Goal: Information Seeking & Learning: Compare options

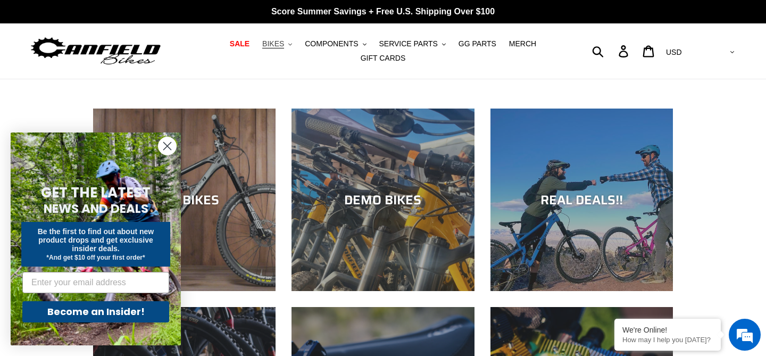
click at [284, 47] on span "BIKES" at bounding box center [273, 43] width 22 height 9
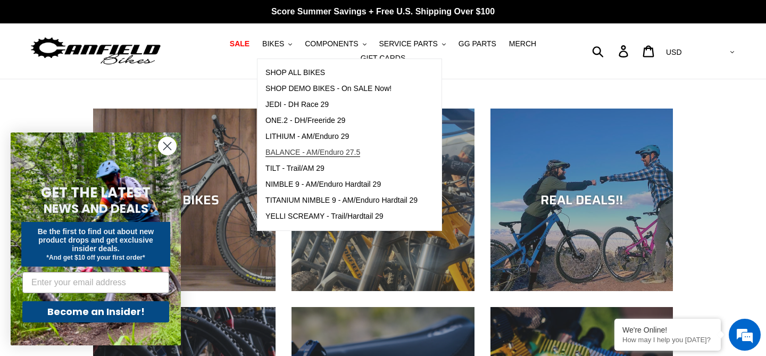
click at [298, 151] on span "BALANCE - AM/Enduro 27.5" at bounding box center [312, 152] width 95 height 9
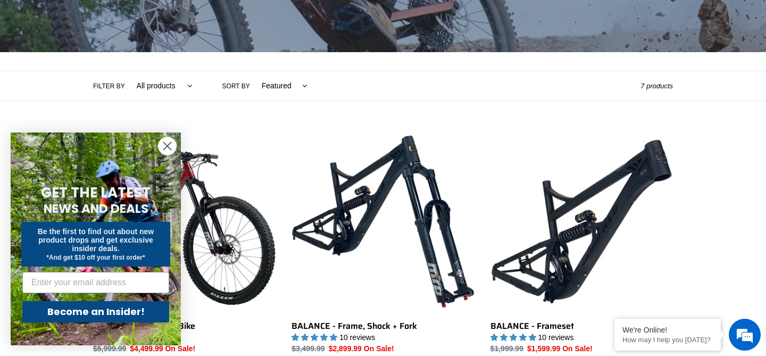
scroll to position [188, 0]
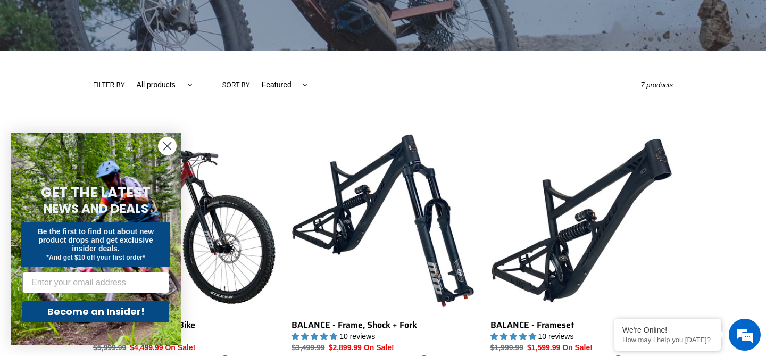
click at [167, 148] on circle "Close dialog" at bounding box center [168, 146] width 18 height 18
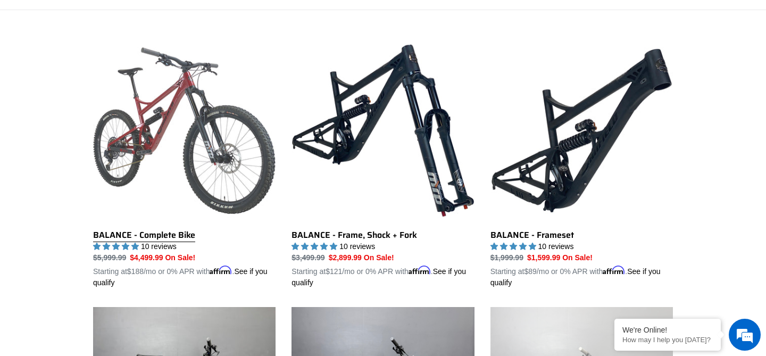
scroll to position [0, 0]
click at [165, 127] on link "BALANCE - Complete Bike" at bounding box center [184, 163] width 182 height 249
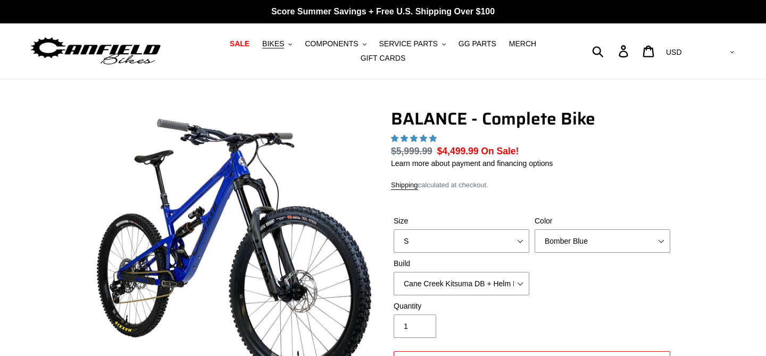
select select "highest-rating"
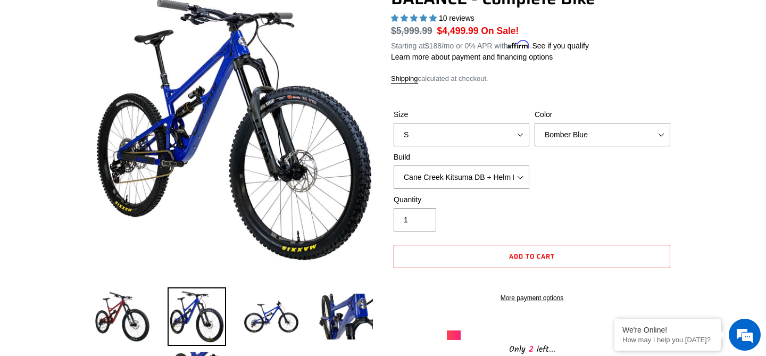
scroll to position [122, 0]
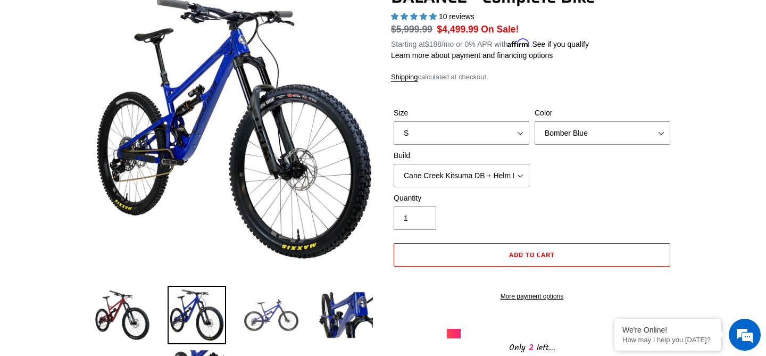
click at [264, 318] on img at bounding box center [271, 315] width 59 height 59
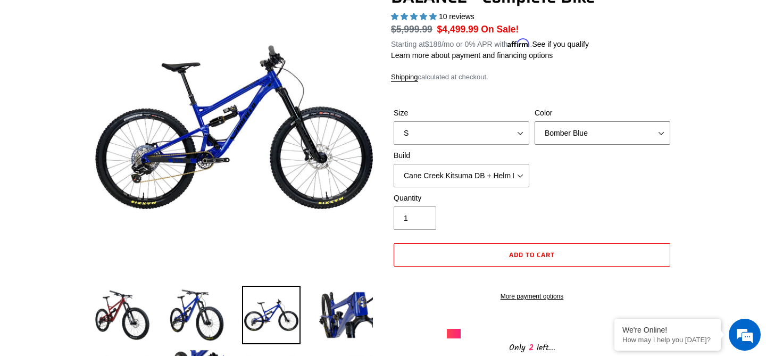
click at [665, 134] on select "Bomber Blue Goat's Blood Stealth Black" at bounding box center [603, 132] width 136 height 23
select select "Goat's Blood"
click at [535, 121] on select "Bomber Blue Goat's Blood Stealth Black" at bounding box center [603, 132] width 136 height 23
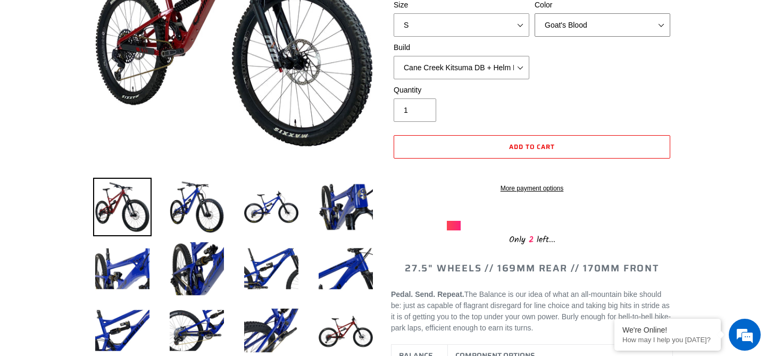
scroll to position [236, 0]
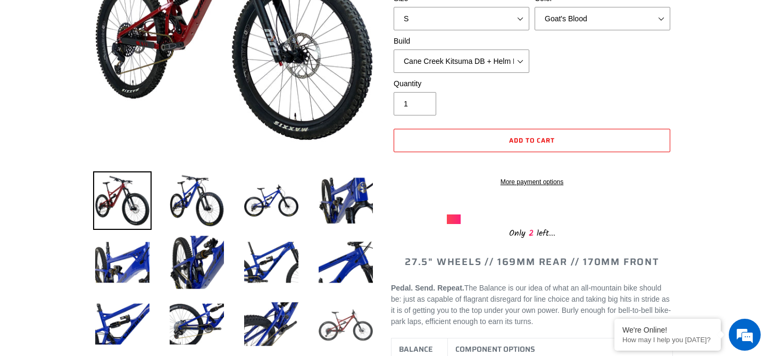
click at [337, 323] on img at bounding box center [346, 324] width 59 height 59
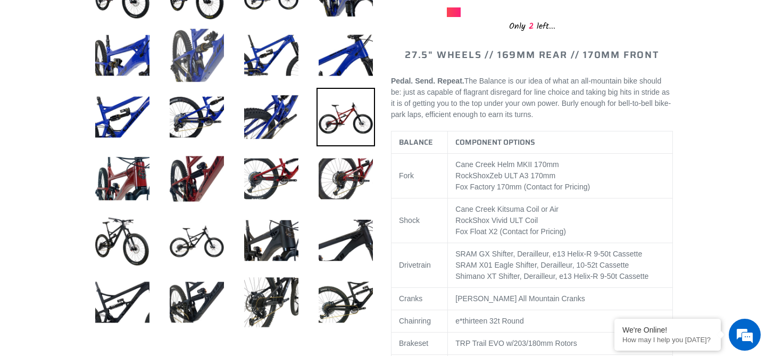
scroll to position [444, 0]
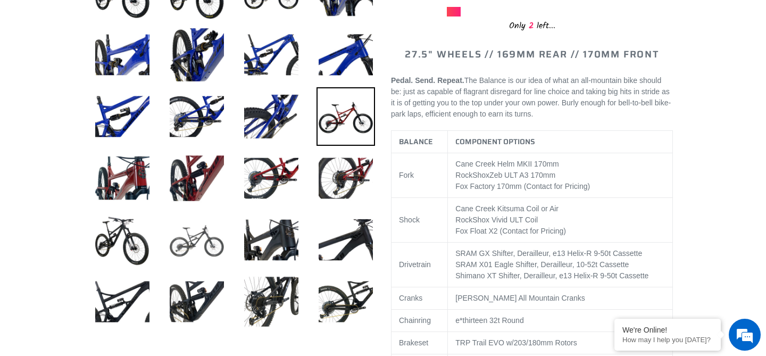
click at [195, 239] on img at bounding box center [197, 240] width 59 height 59
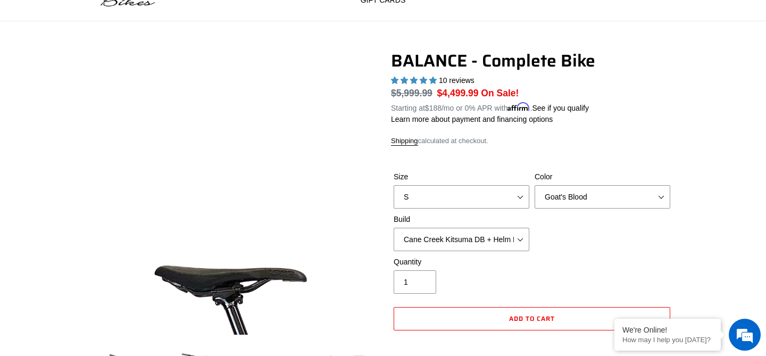
scroll to position [0, 0]
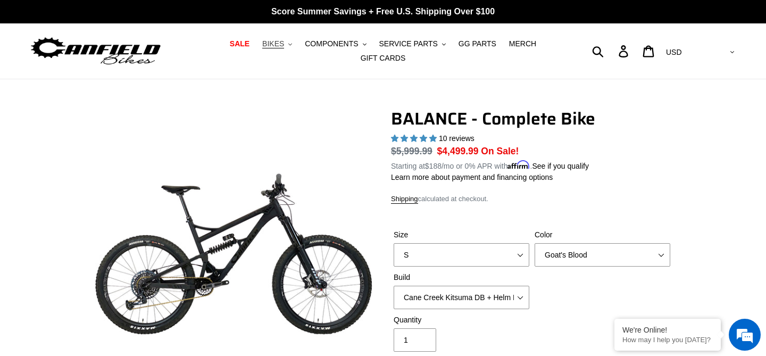
click at [291, 43] on icon ".cls-1{fill:#231f20}" at bounding box center [290, 45] width 4 height 4
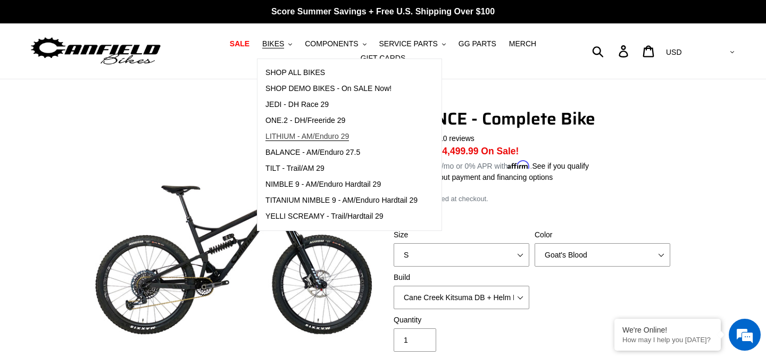
click at [298, 138] on span "LITHIUM - AM/Enduro 29" at bounding box center [307, 136] width 84 height 9
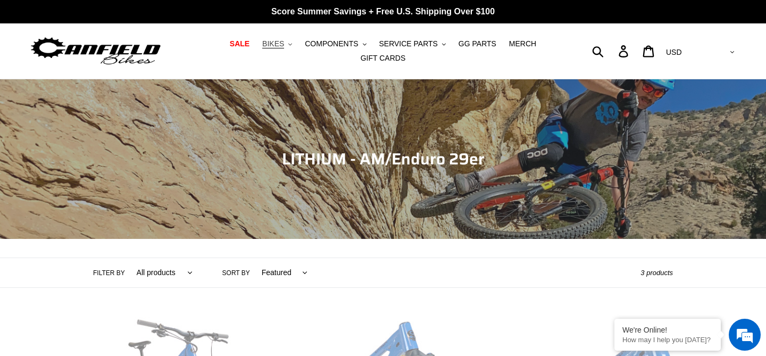
click at [292, 43] on icon ".cls-1{fill:#231f20}" at bounding box center [290, 45] width 4 height 4
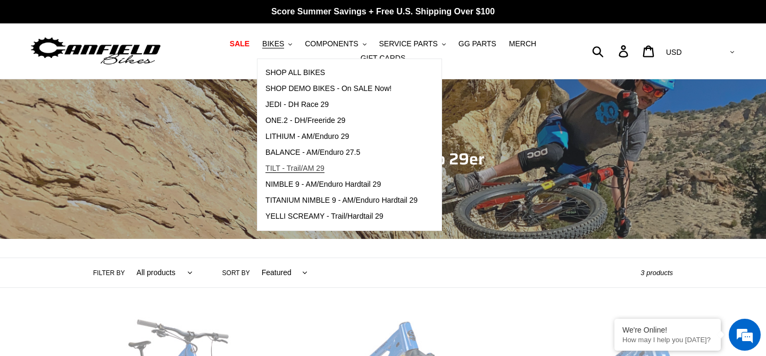
click at [297, 167] on span "TILT - Trail/AM 29" at bounding box center [294, 168] width 59 height 9
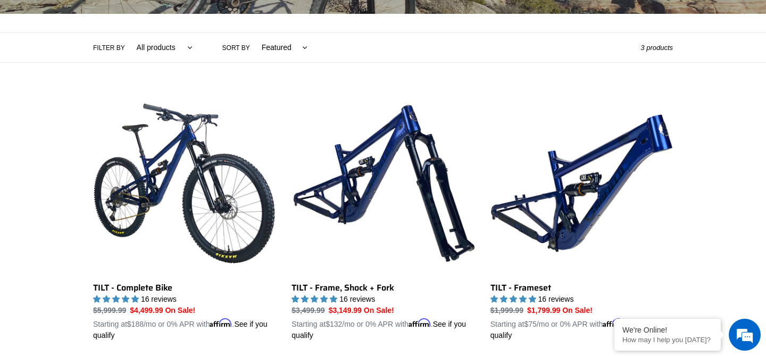
scroll to position [268, 0]
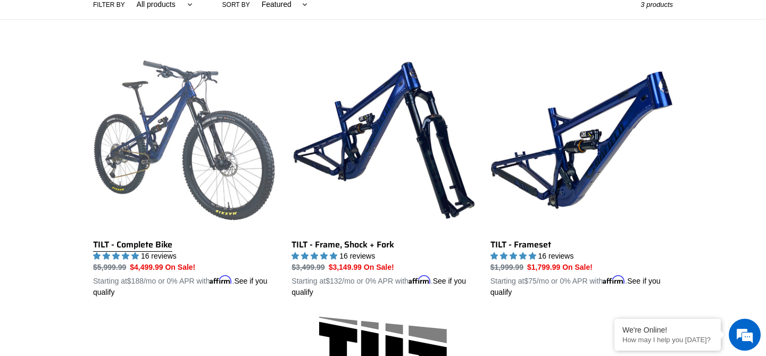
click at [121, 245] on link "TILT - Complete Bike" at bounding box center [184, 173] width 182 height 249
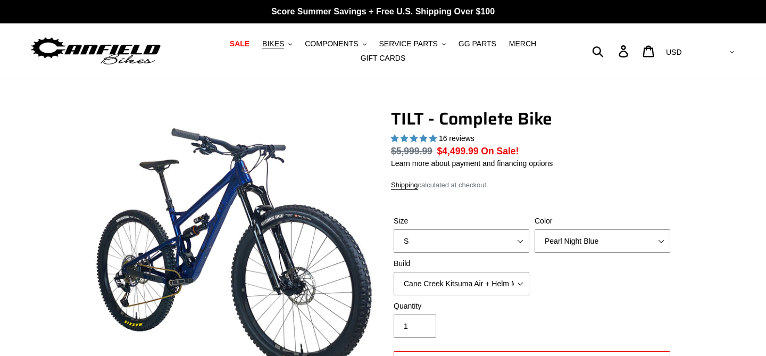
select select "highest-rating"
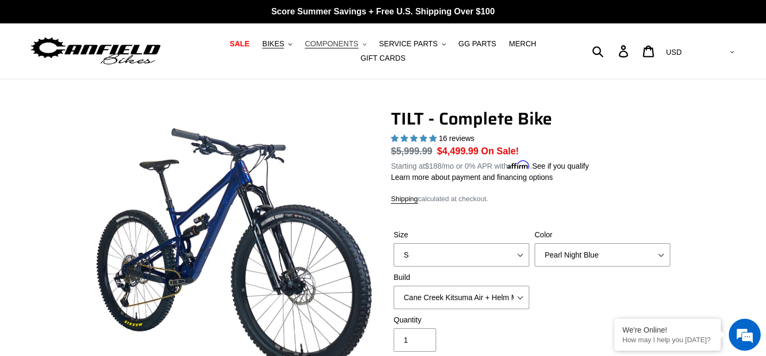
click at [368, 46] on button "COMPONENTS .cls-1{fill:#231f20}" at bounding box center [335, 44] width 72 height 14
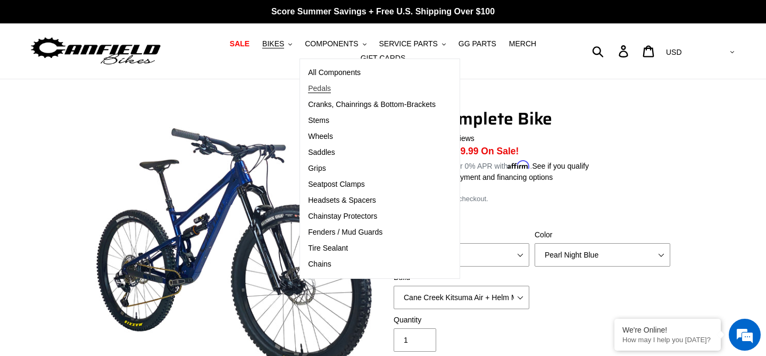
click at [323, 88] on span "Pedals" at bounding box center [319, 88] width 23 height 9
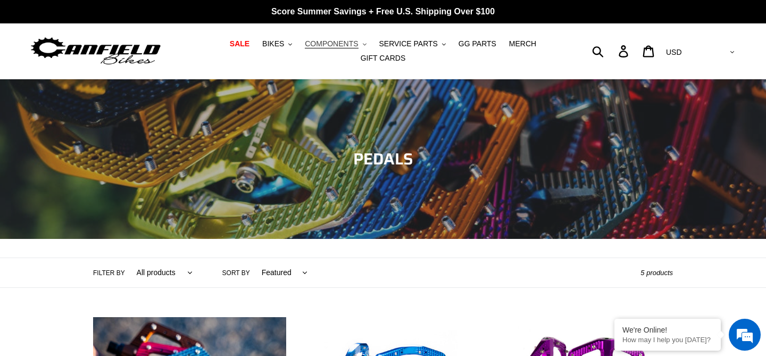
click at [364, 45] on icon ".cls-1{fill:#231f20}" at bounding box center [365, 45] width 4 height 4
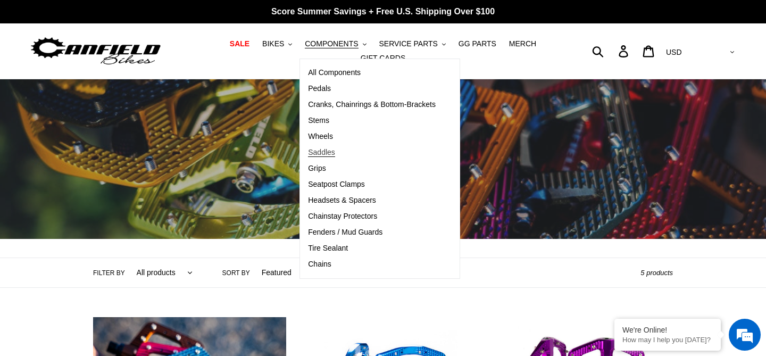
click at [326, 149] on span "Saddles" at bounding box center [321, 152] width 27 height 9
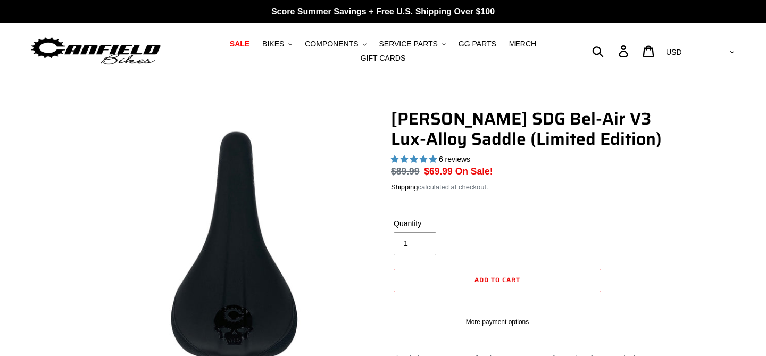
select select "highest-rating"
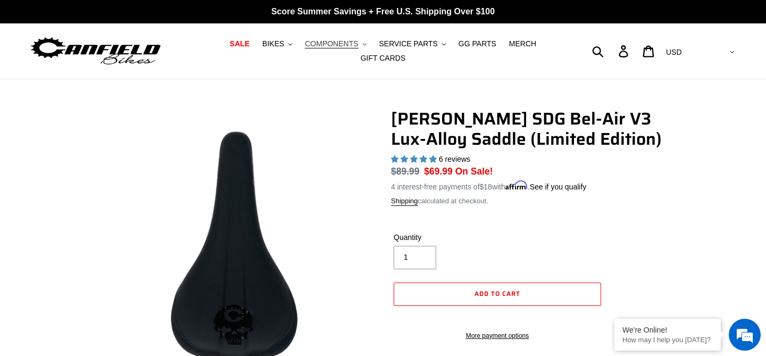
click at [364, 47] on button "COMPONENTS .cls-1{fill:#231f20}" at bounding box center [335, 44] width 72 height 14
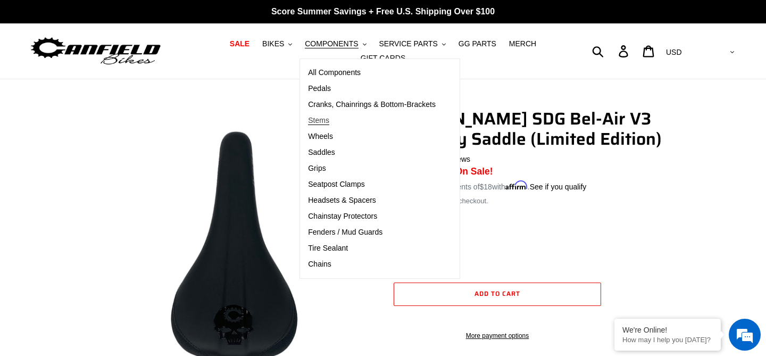
click at [328, 122] on span "Stems" at bounding box center [318, 120] width 21 height 9
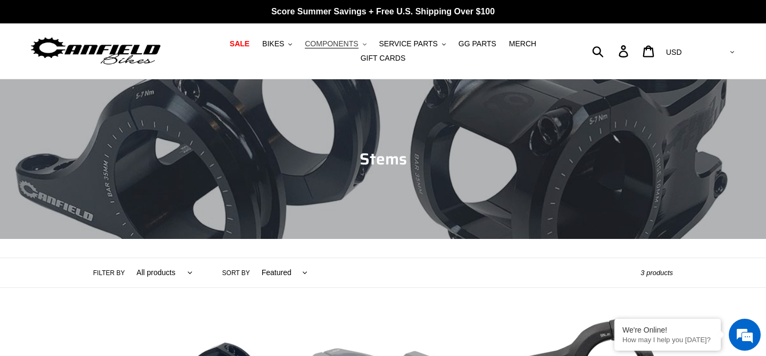
click at [361, 43] on button "COMPONENTS .cls-1{fill:#231f20}" at bounding box center [335, 44] width 72 height 14
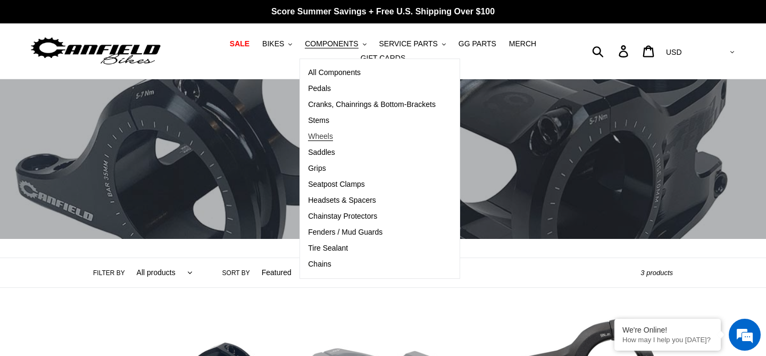
click at [327, 137] on span "Wheels" at bounding box center [320, 136] width 25 height 9
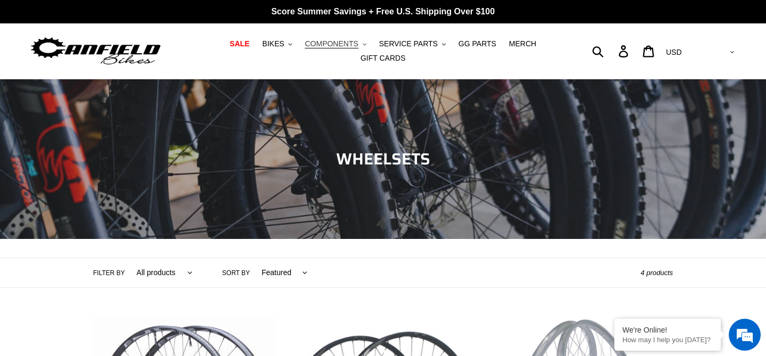
click at [368, 43] on button "COMPONENTS .cls-1{fill:#231f20}" at bounding box center [335, 44] width 72 height 14
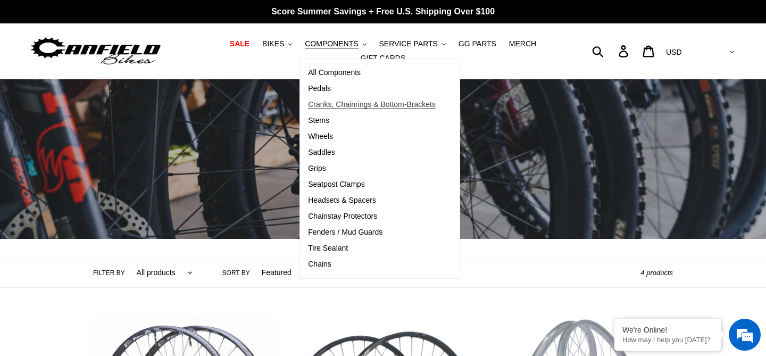
click at [347, 105] on span "Cranks, Chainrings & Bottom-Brackets" at bounding box center [372, 104] width 128 height 9
